Goal: Information Seeking & Learning: Learn about a topic

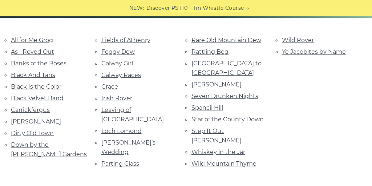
scroll to position [174, 0]
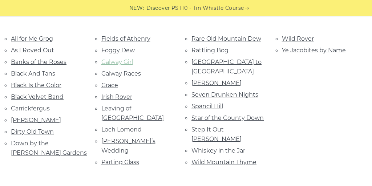
click at [113, 61] on link "Galway Girl" at bounding box center [117, 61] width 32 height 7
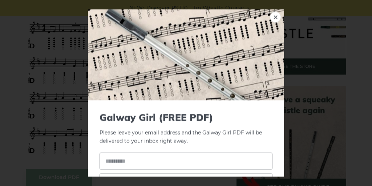
click at [310, 81] on div "× Galway Girl (FREE PDF) Please leave your email address and the Galway Girl PD…" at bounding box center [186, 93] width 372 height 186
click at [276, 22] on link "×" at bounding box center [275, 17] width 11 height 11
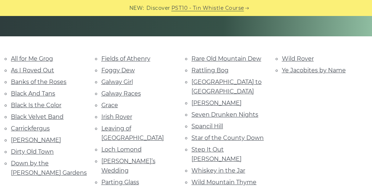
scroll to position [154, 0]
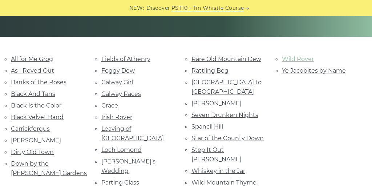
click at [300, 58] on link "Wild Rover" at bounding box center [298, 59] width 32 height 7
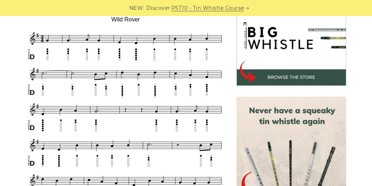
scroll to position [231, 0]
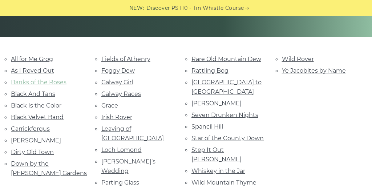
click at [35, 80] on link "Banks of the Roses" at bounding box center [39, 82] width 56 height 7
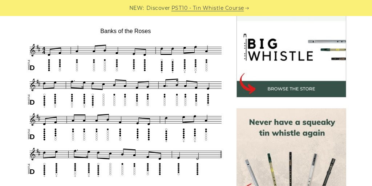
scroll to position [221, 0]
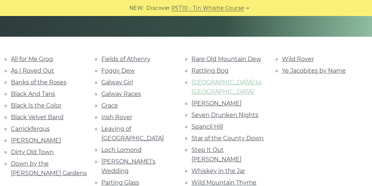
click at [205, 81] on link "Rocky Road to Dublin" at bounding box center [226, 87] width 70 height 16
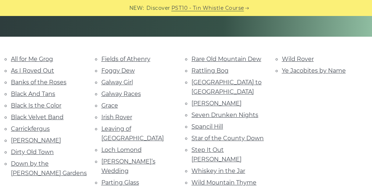
scroll to position [154, 0]
click at [19, 129] on link "Carrickfergus" at bounding box center [30, 128] width 39 height 7
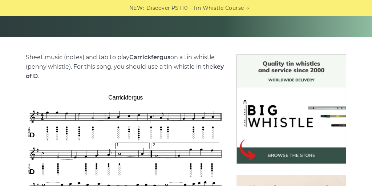
scroll to position [155, 0]
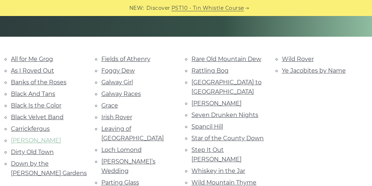
click at [16, 144] on link "Danny Boy" at bounding box center [36, 140] width 50 height 7
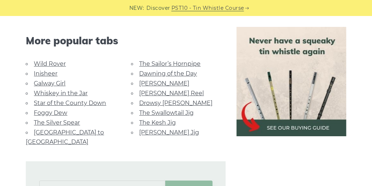
scroll to position [442, 0]
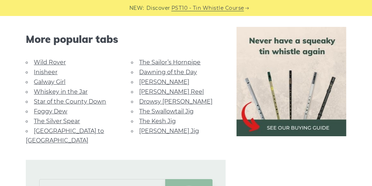
click at [43, 74] on link "Inisheer" at bounding box center [46, 72] width 24 height 7
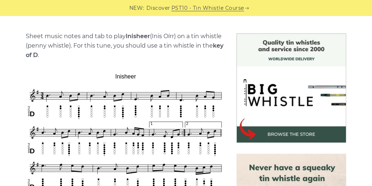
scroll to position [175, 0]
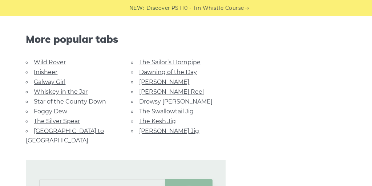
scroll to position [442, 0]
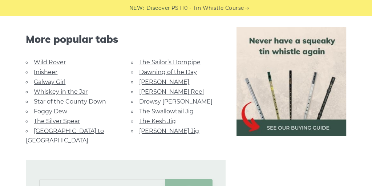
click at [155, 74] on link "Dawning of the Day" at bounding box center [168, 72] width 58 height 7
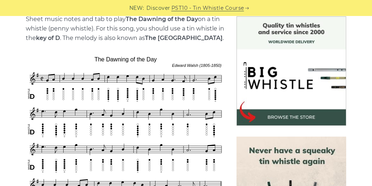
scroll to position [192, 0]
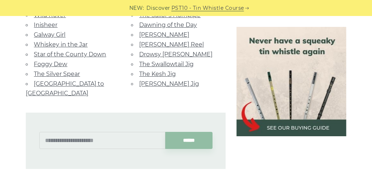
click at [148, 65] on link "The Swallowtail Jig" at bounding box center [166, 64] width 54 height 7
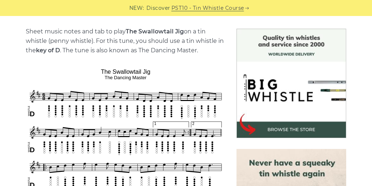
scroll to position [189, 0]
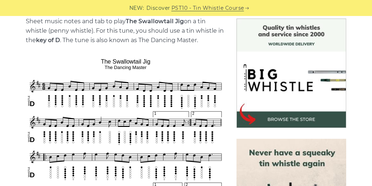
click at [15, 0] on div "NEW: Discover PST10 - Tin Whistle Course" at bounding box center [186, 8] width 372 height 16
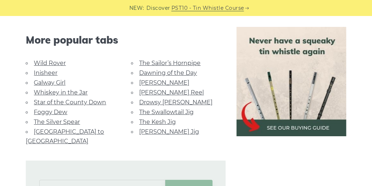
scroll to position [441, 0]
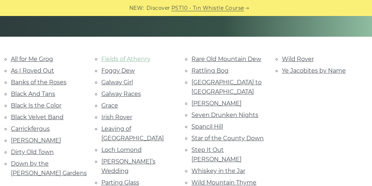
click at [115, 57] on link "Fields of Athenry" at bounding box center [125, 59] width 49 height 7
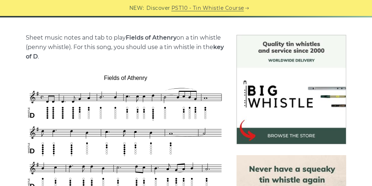
scroll to position [181, 0]
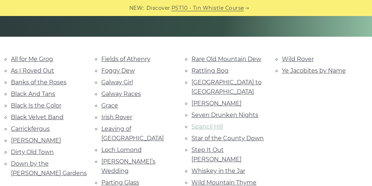
click at [209, 123] on link "Spancil Hill" at bounding box center [207, 126] width 32 height 7
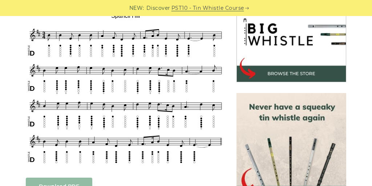
scroll to position [233, 0]
